Goal: Navigation & Orientation: Find specific page/section

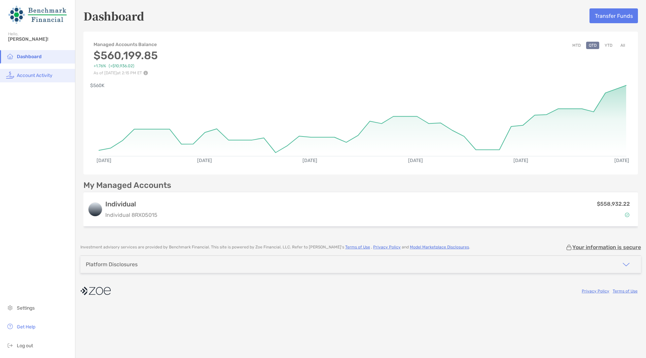
click at [40, 78] on span "Account Activity" at bounding box center [35, 76] width 36 height 6
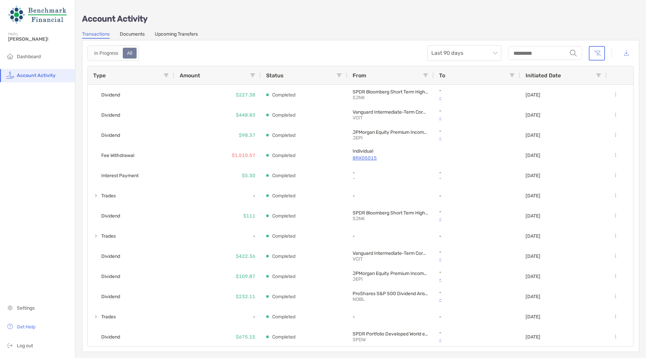
click at [130, 36] on link "Documents" at bounding box center [132, 34] width 25 height 7
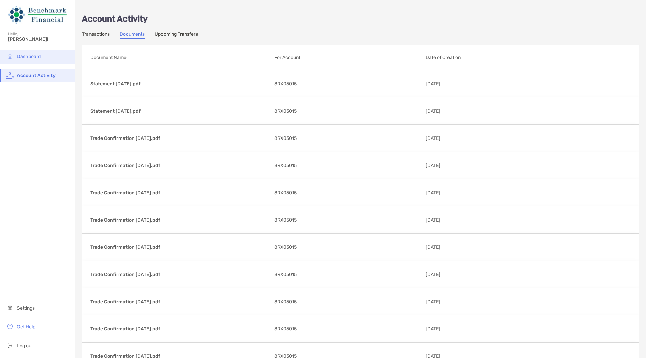
click at [32, 56] on span "Dashboard" at bounding box center [29, 57] width 24 height 6
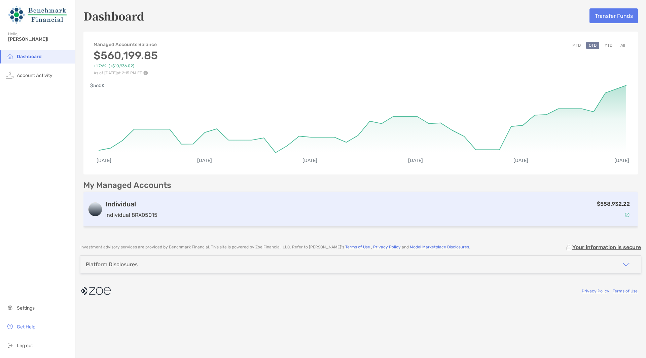
drag, startPoint x: 106, startPoint y: 204, endPoint x: 96, endPoint y: 212, distance: 12.7
click at [96, 212] on img at bounding box center [94, 209] width 13 height 13
